Goal: Transaction & Acquisition: Purchase product/service

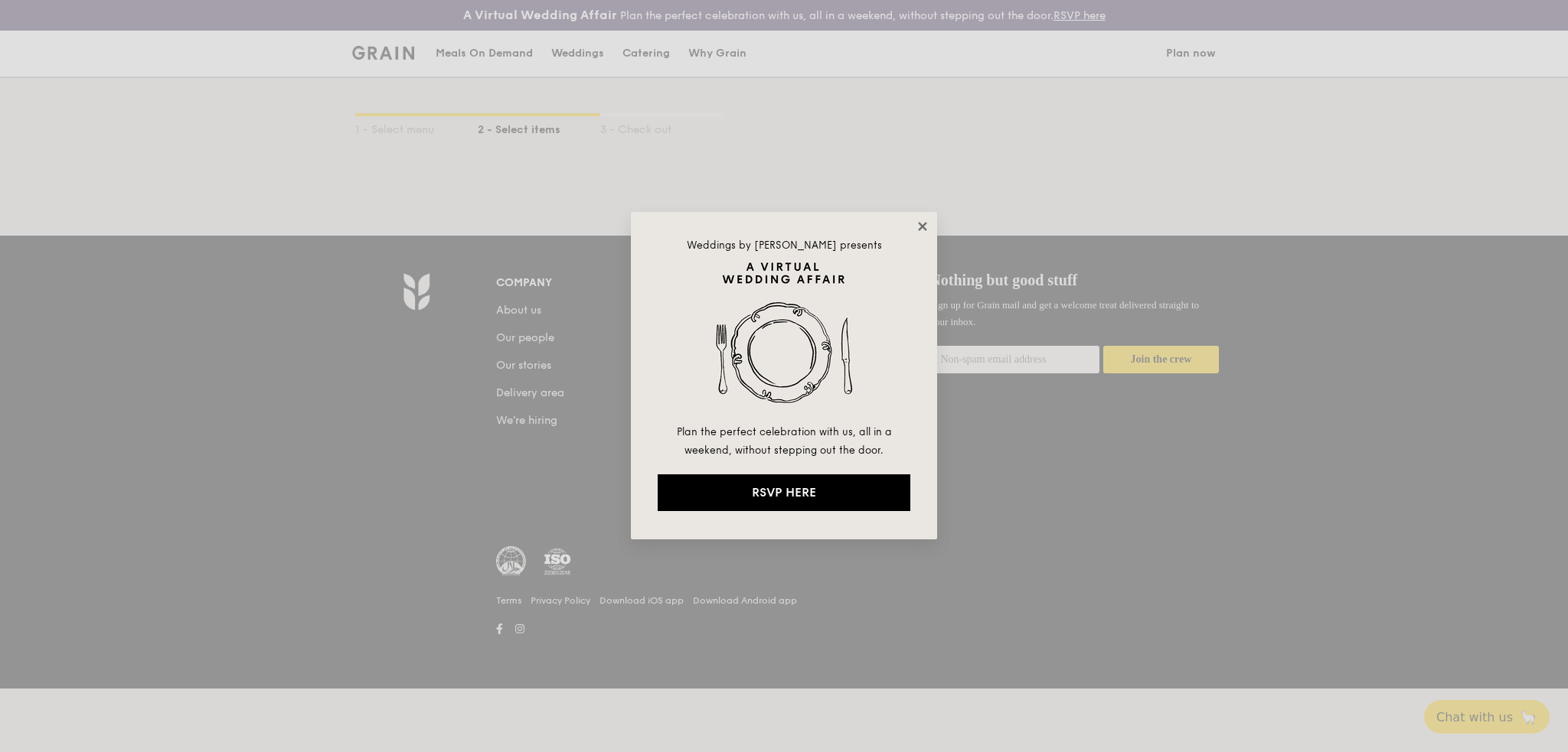
click at [919, 223] on icon at bounding box center [922, 226] width 8 height 8
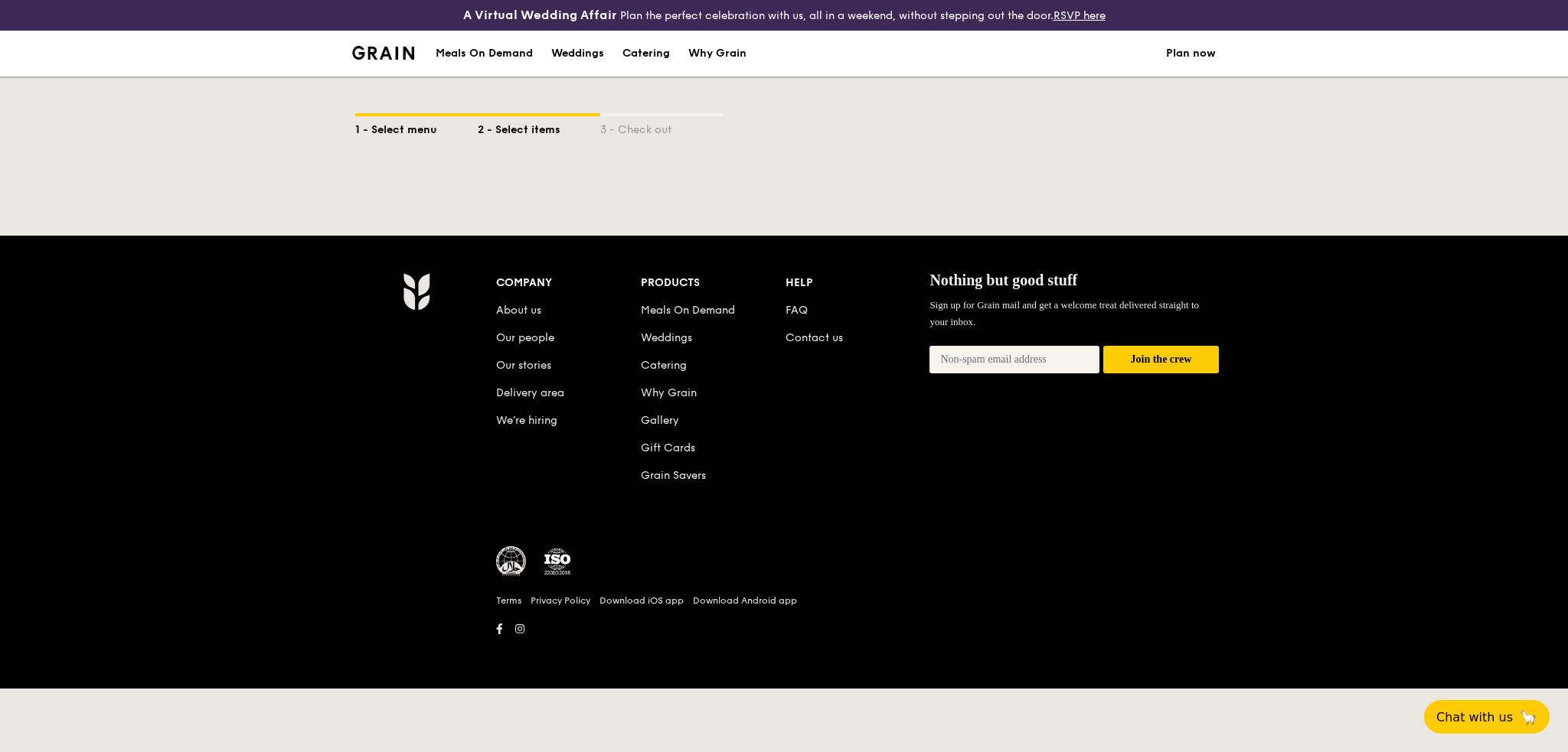
click at [421, 127] on div "1 - Select menu" at bounding box center [416, 126] width 123 height 21
select select
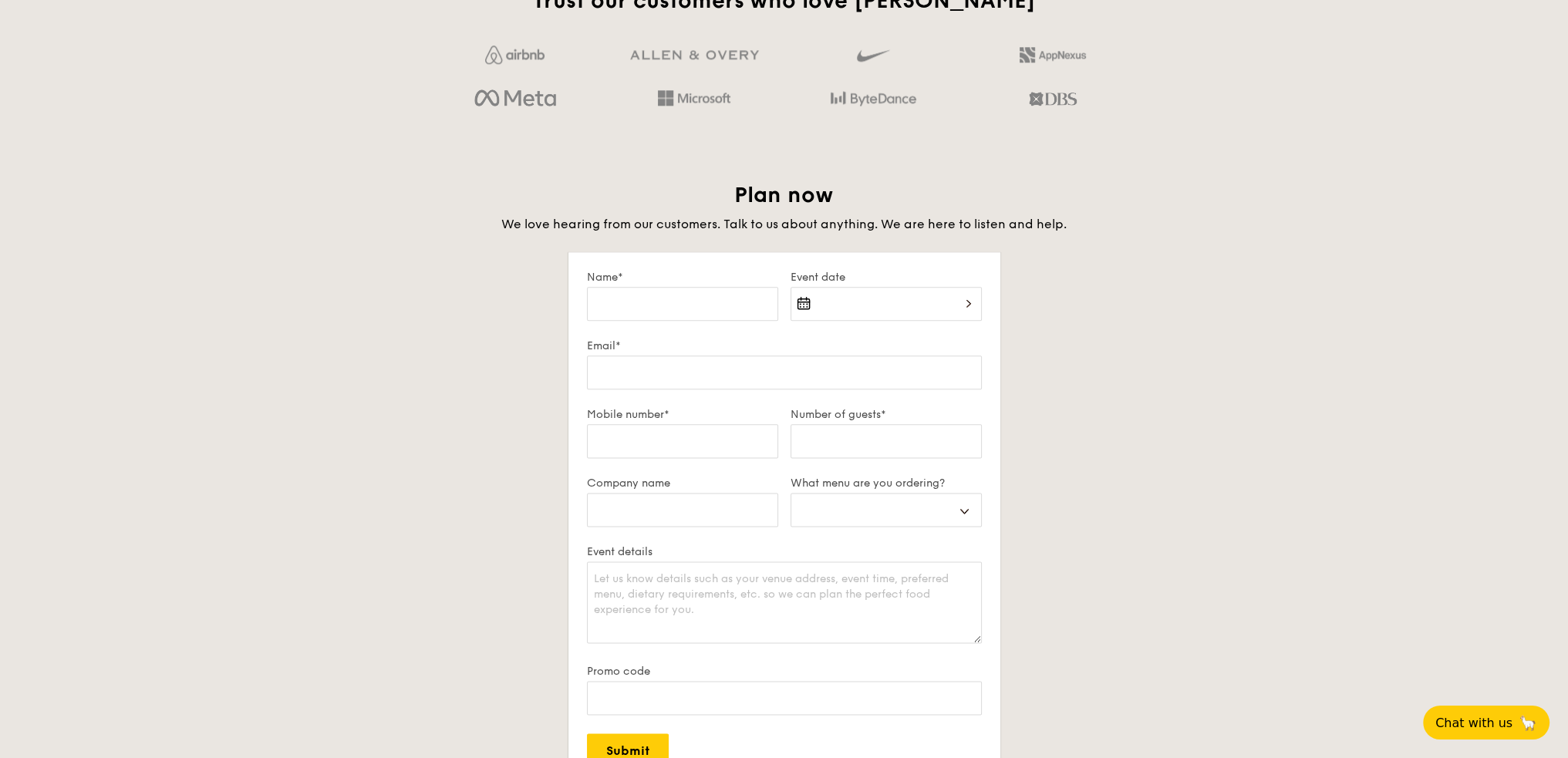
scroll to position [2236, 0]
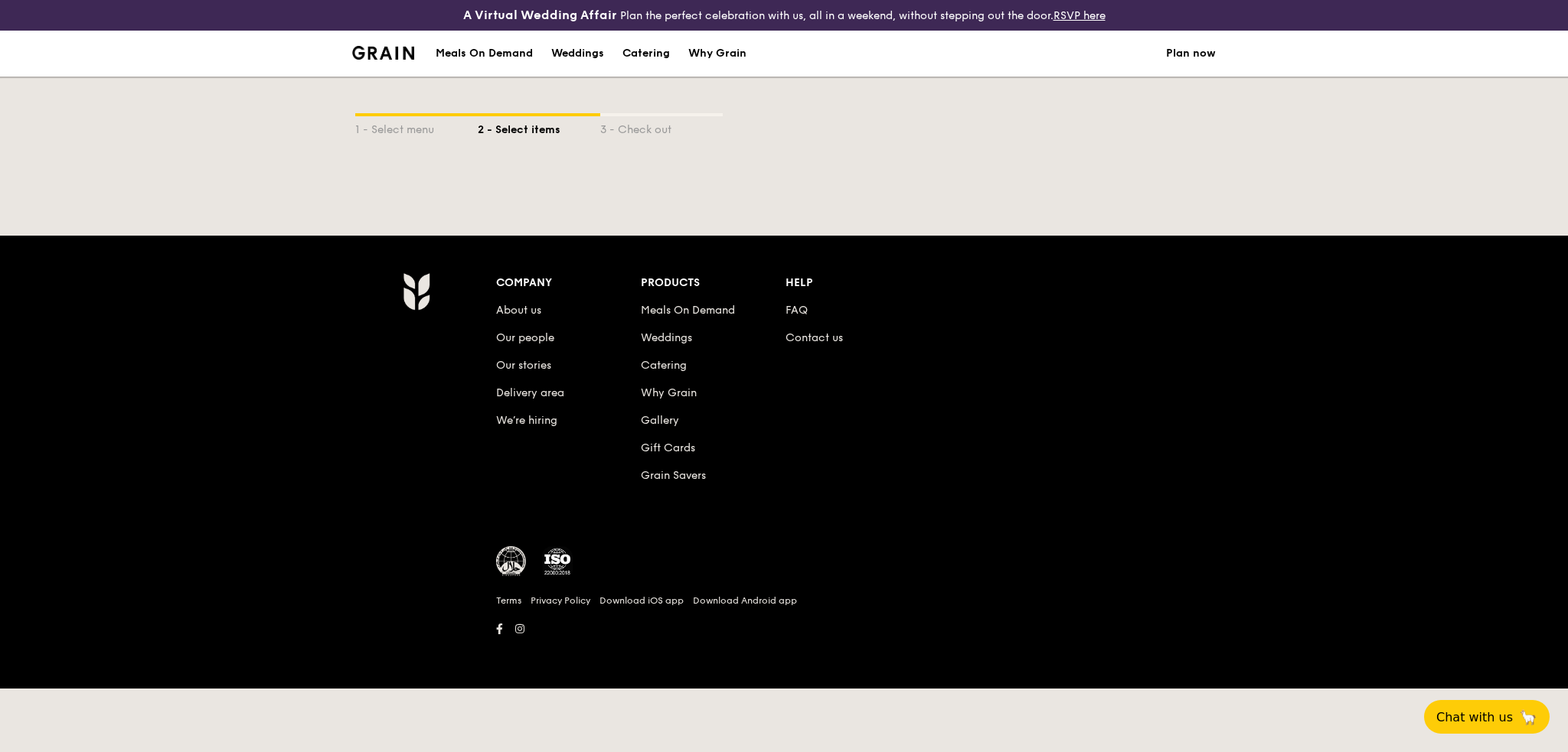
click at [381, 51] on img at bounding box center [383, 52] width 62 height 14
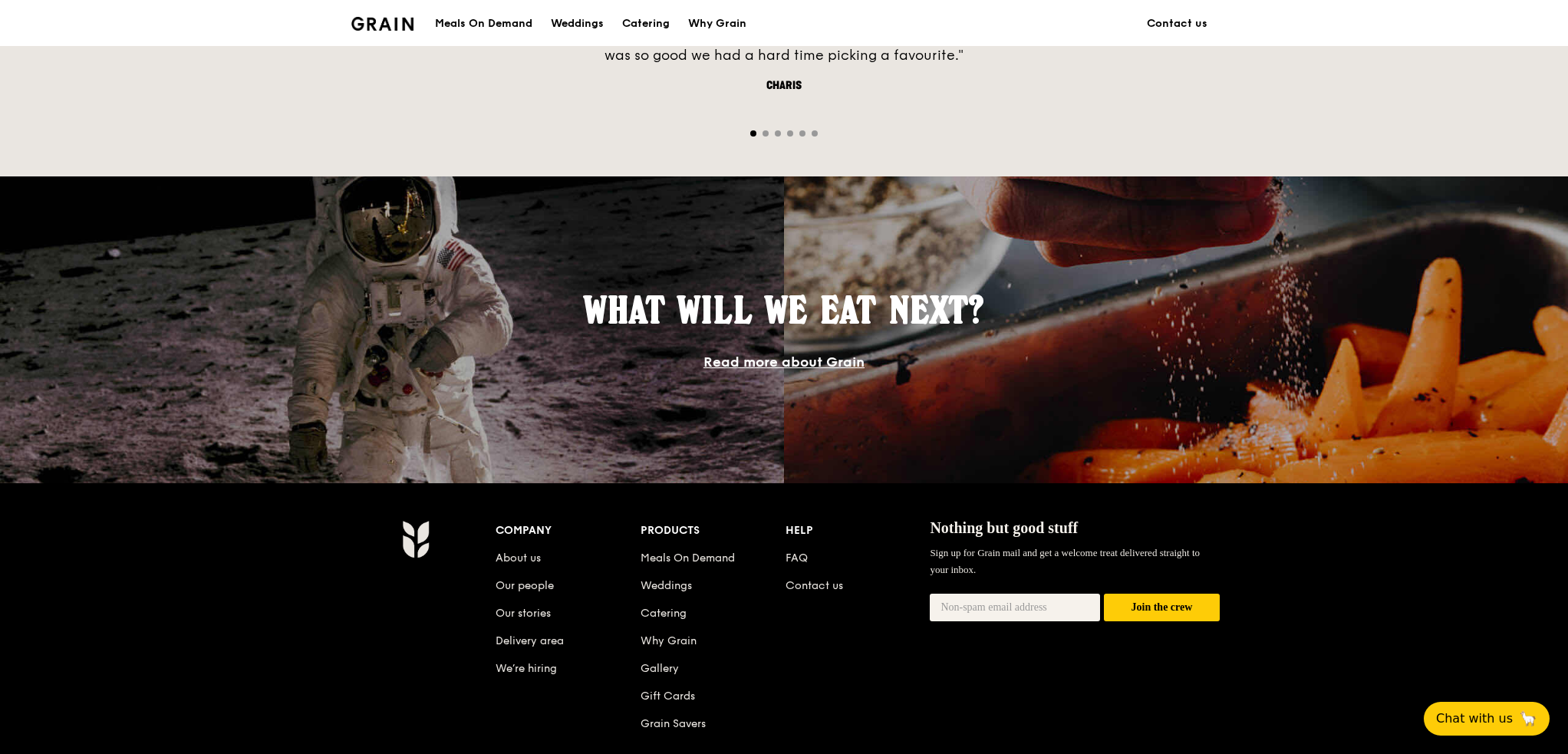
scroll to position [1178, 0]
